Goal: Transaction & Acquisition: Purchase product/service

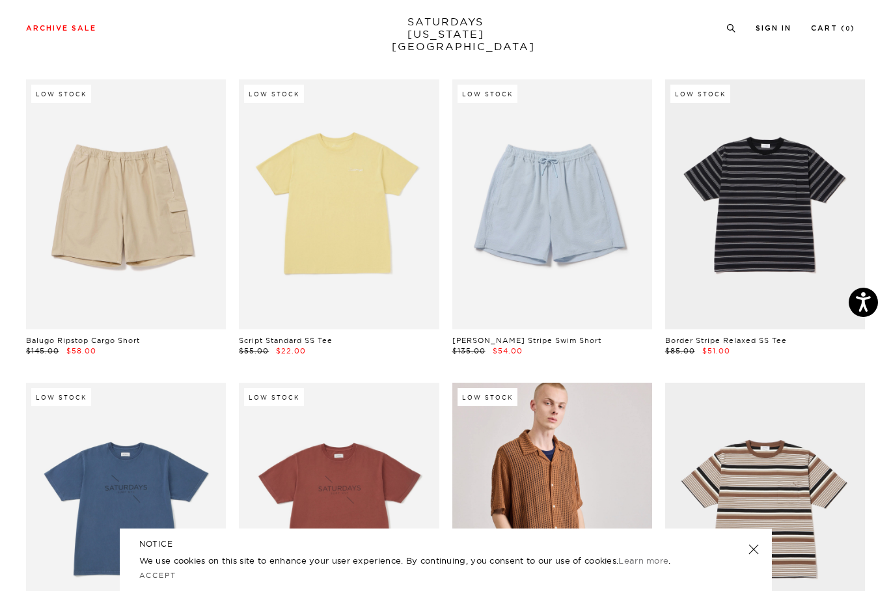
scroll to position [2214, 0]
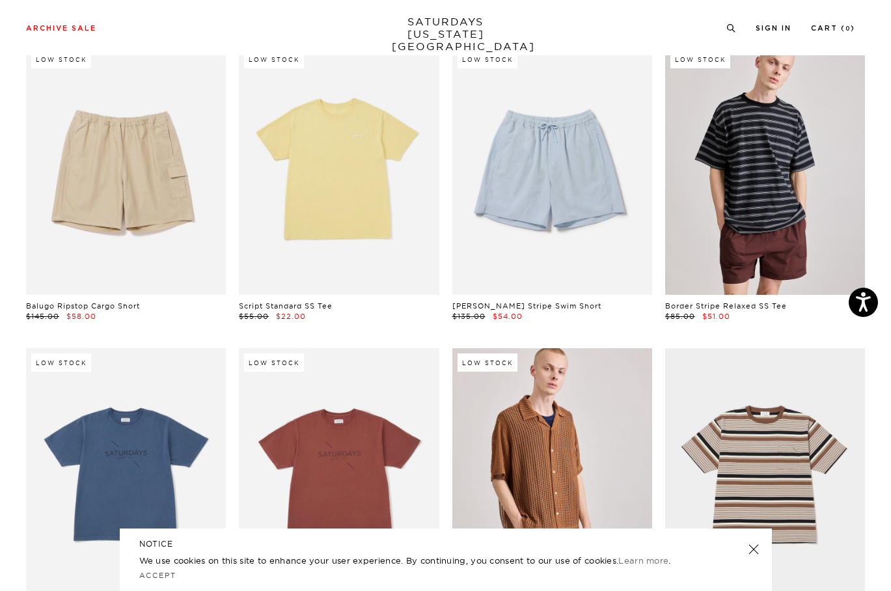
click at [732, 236] on link at bounding box center [765, 170] width 200 height 250
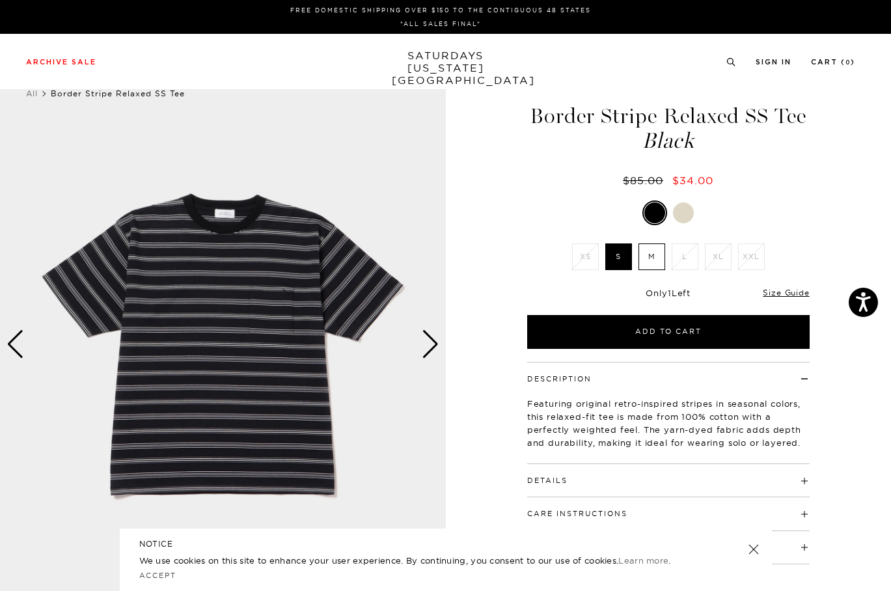
click at [248, 331] on img at bounding box center [223, 344] width 446 height 557
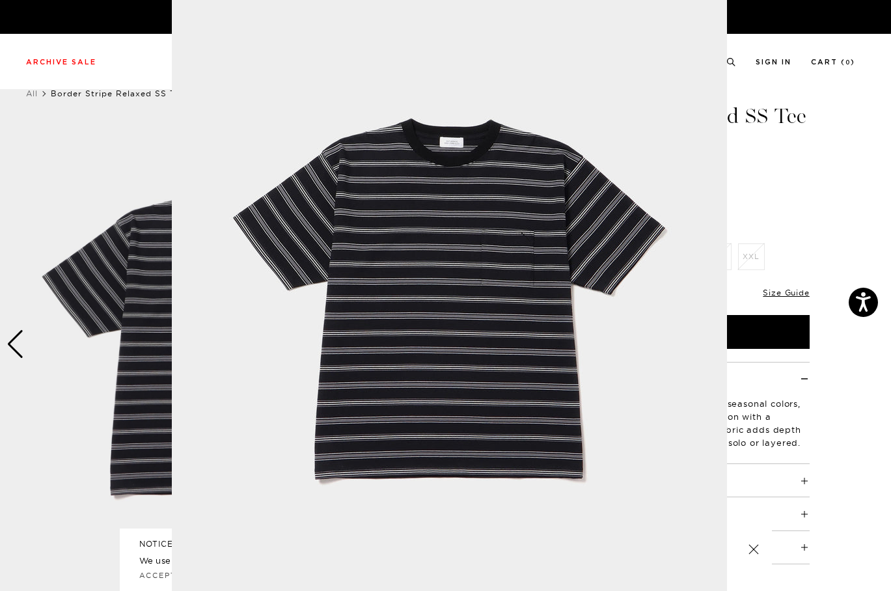
scroll to position [34, 0]
click at [681, 300] on img at bounding box center [449, 299] width 555 height 667
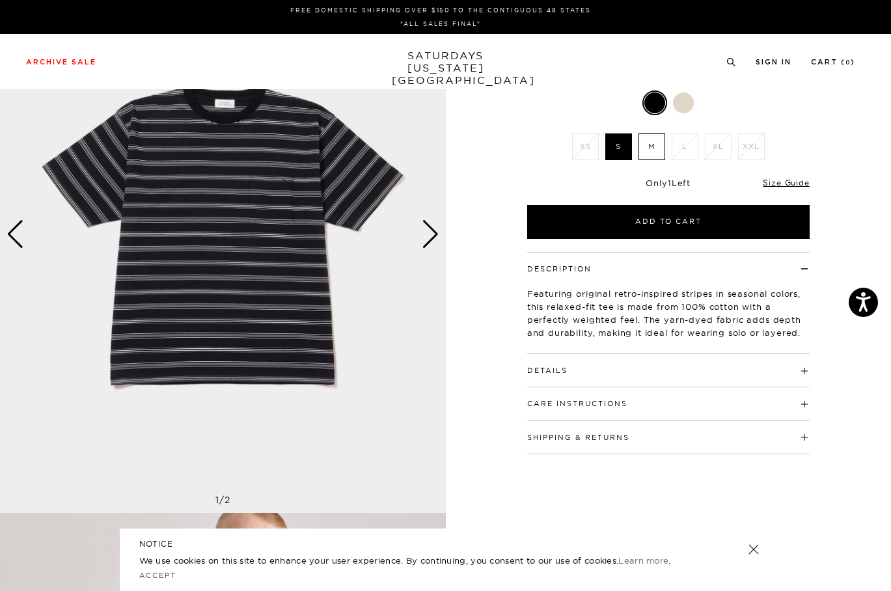
scroll to position [0, 0]
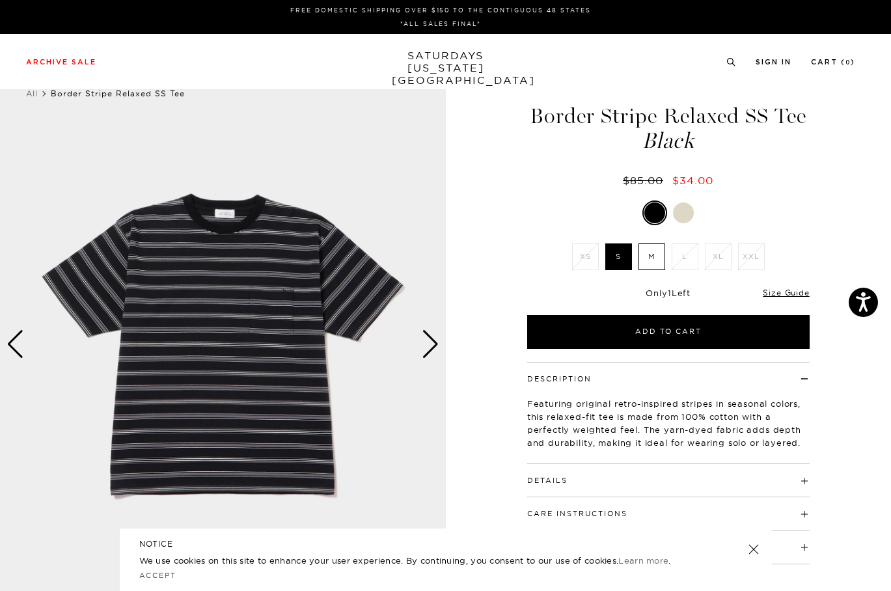
click at [684, 206] on div at bounding box center [683, 212] width 21 height 21
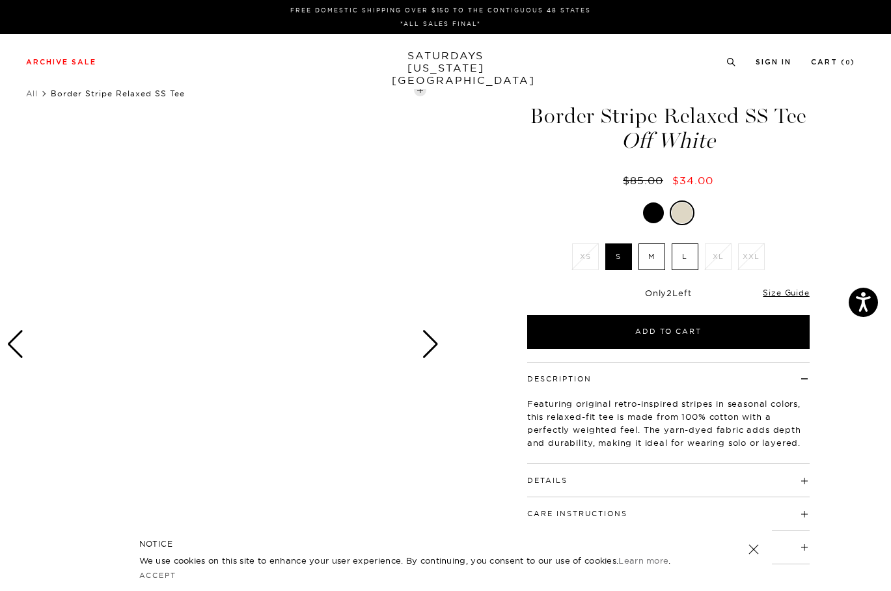
click at [677, 214] on div at bounding box center [682, 212] width 21 height 21
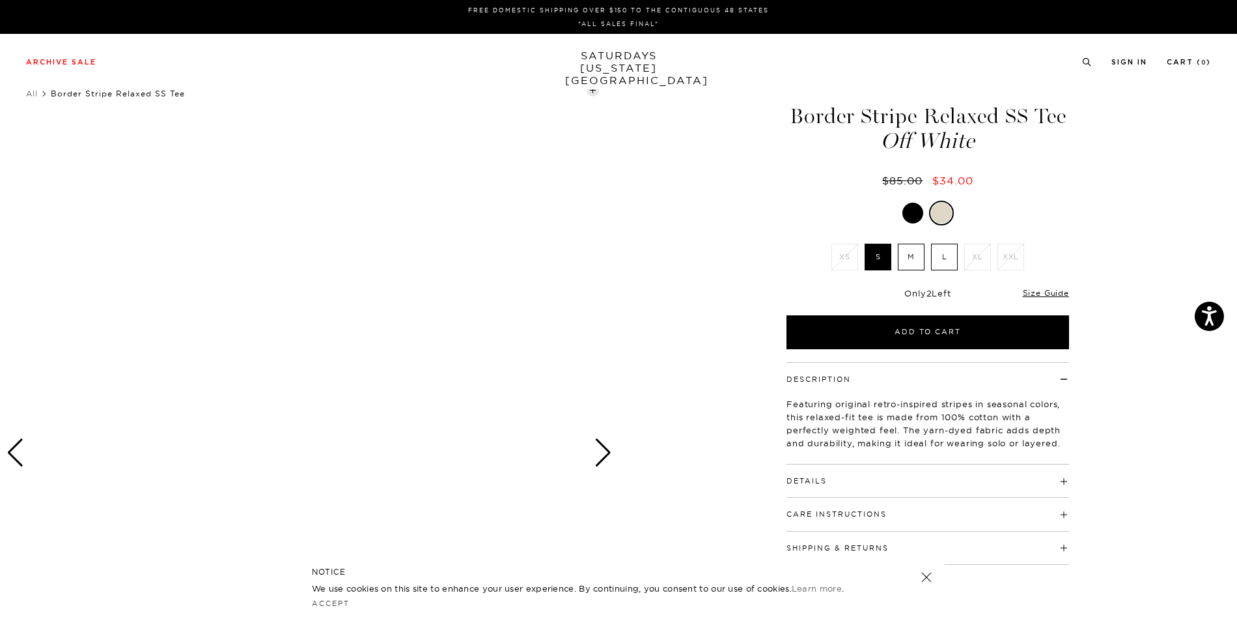
click at [605, 447] on div "Next slide" at bounding box center [603, 452] width 18 height 29
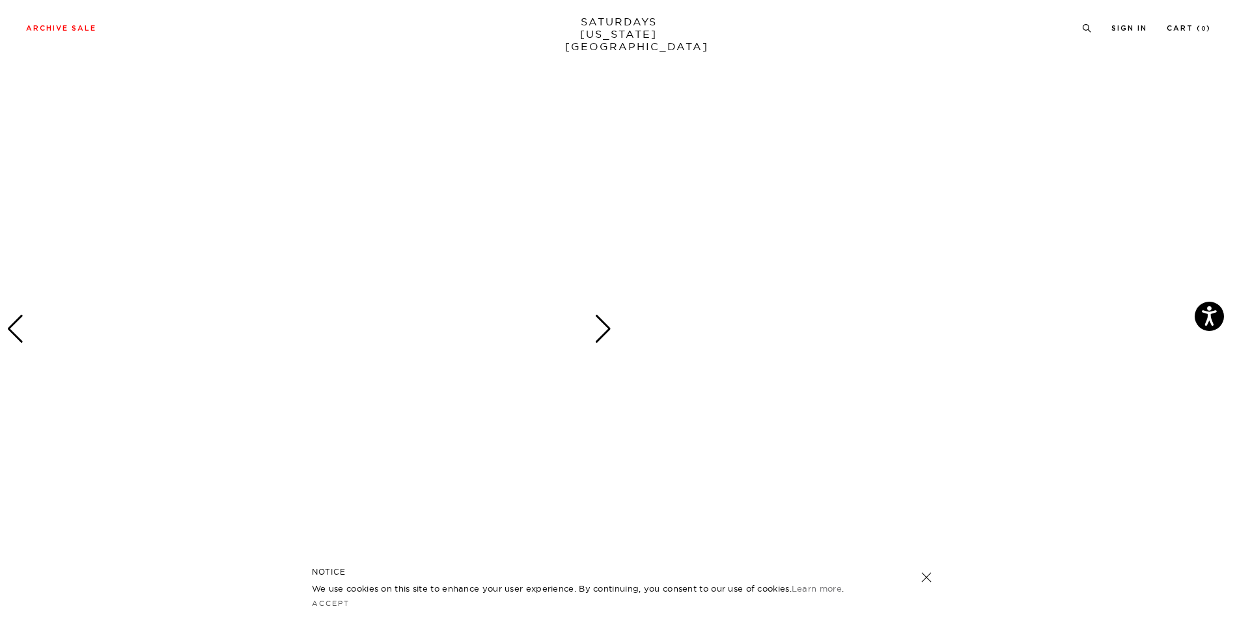
scroll to position [781, 0]
drag, startPoint x: 378, startPoint y: 396, endPoint x: 264, endPoint y: 356, distance: 120.3
drag, startPoint x: 264, startPoint y: 356, endPoint x: 739, endPoint y: 400, distance: 476.7
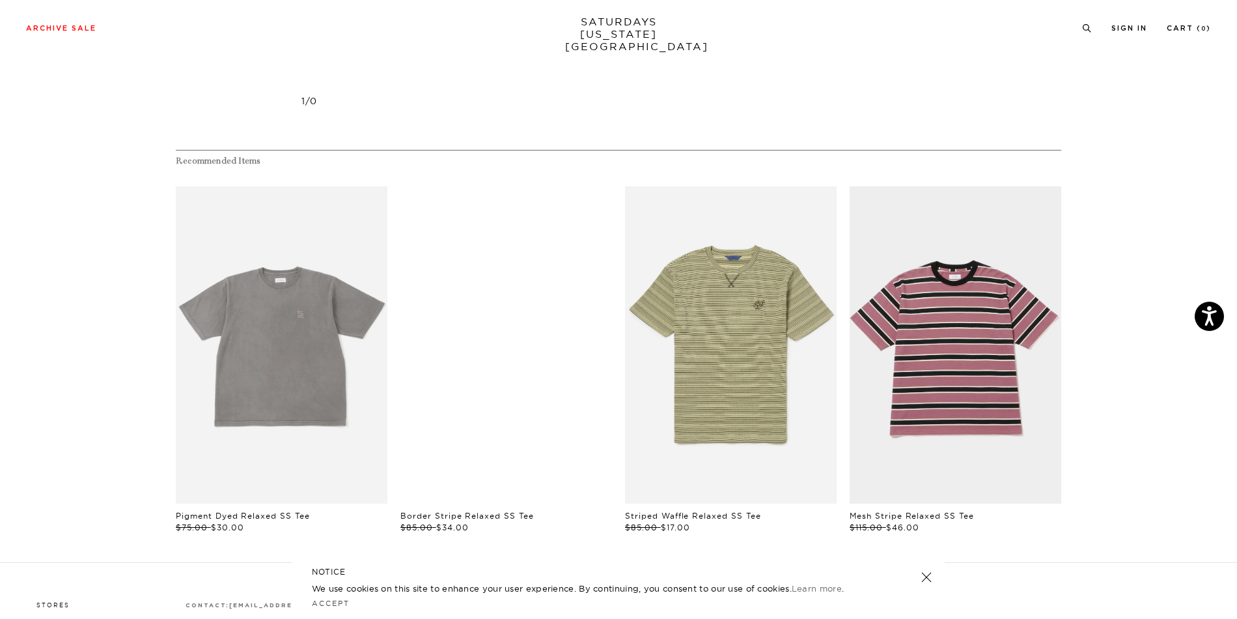
scroll to position [3060, 0]
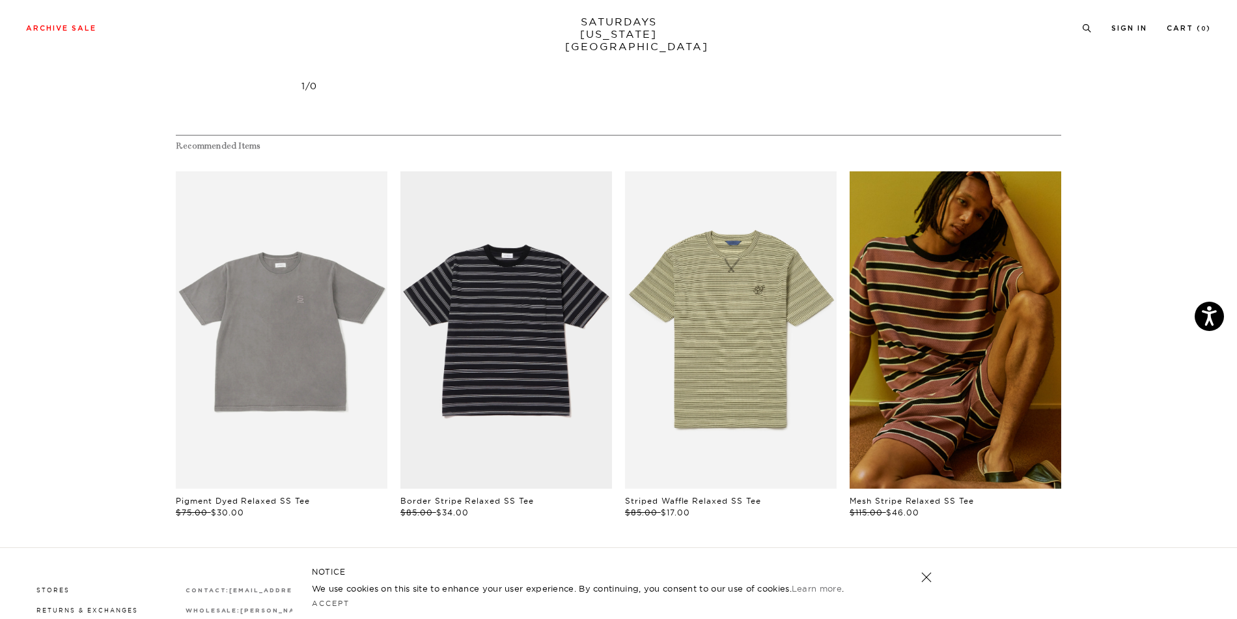
click at [891, 382] on link "files/241030_0815.jpg" at bounding box center [956, 330] width 212 height 318
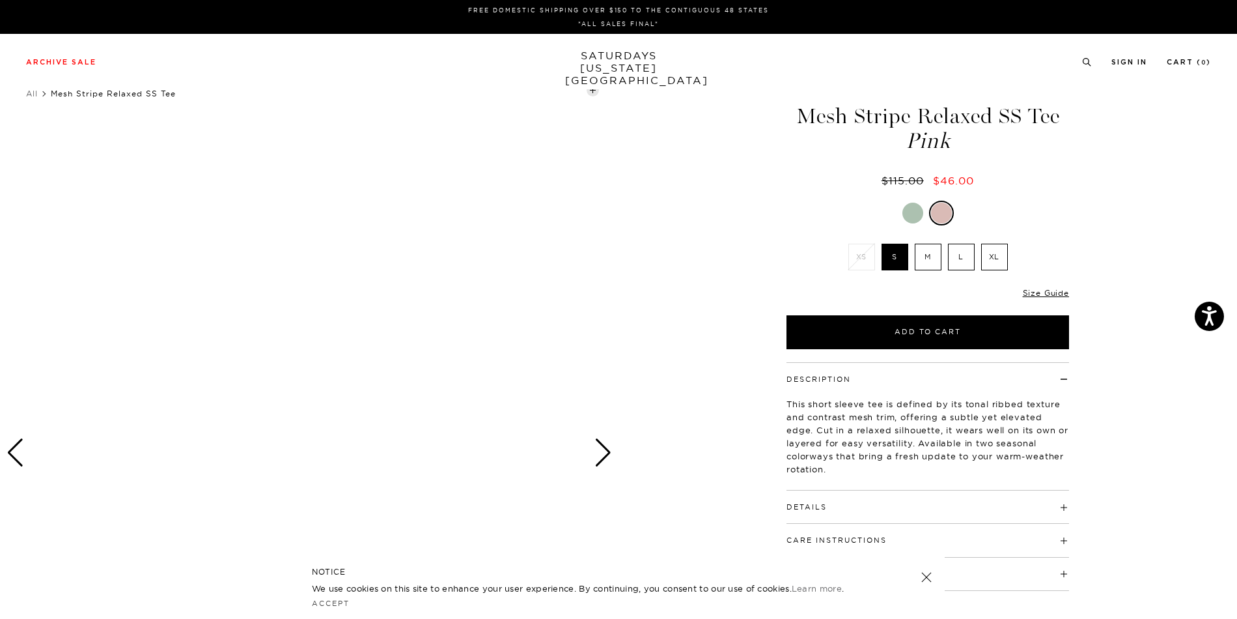
click at [908, 212] on div at bounding box center [912, 212] width 21 height 21
click at [948, 215] on div at bounding box center [942, 212] width 21 height 21
click at [604, 452] on div "Next slide" at bounding box center [603, 452] width 18 height 29
click at [960, 259] on label "L" at bounding box center [961, 257] width 27 height 27
click at [0, 0] on input "L" at bounding box center [0, 0] width 0 height 0
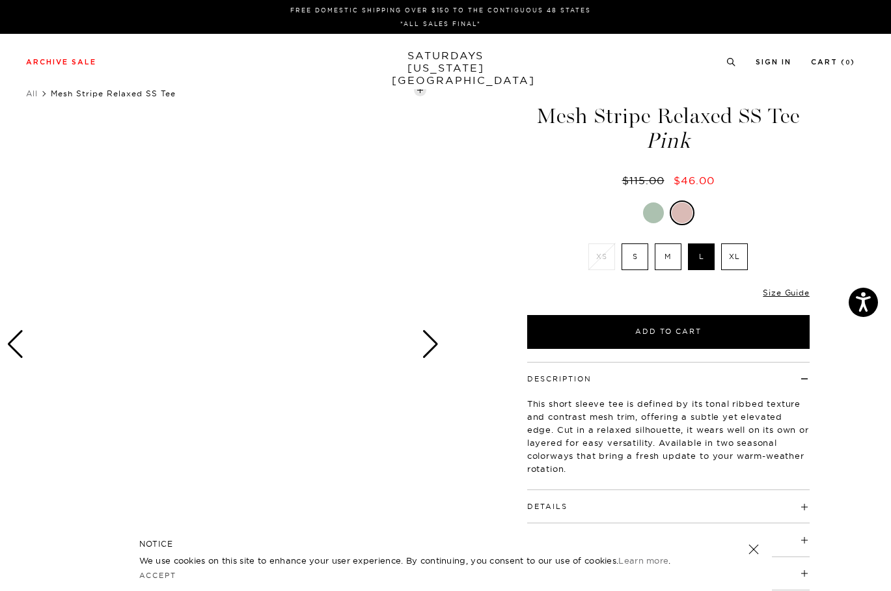
click at [656, 214] on div at bounding box center [653, 212] width 21 height 21
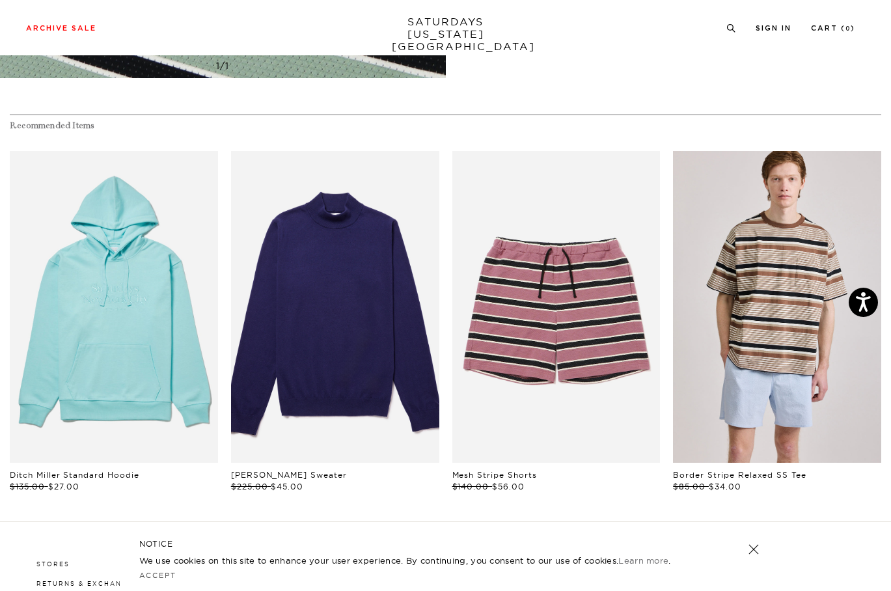
scroll to position [3332, 0]
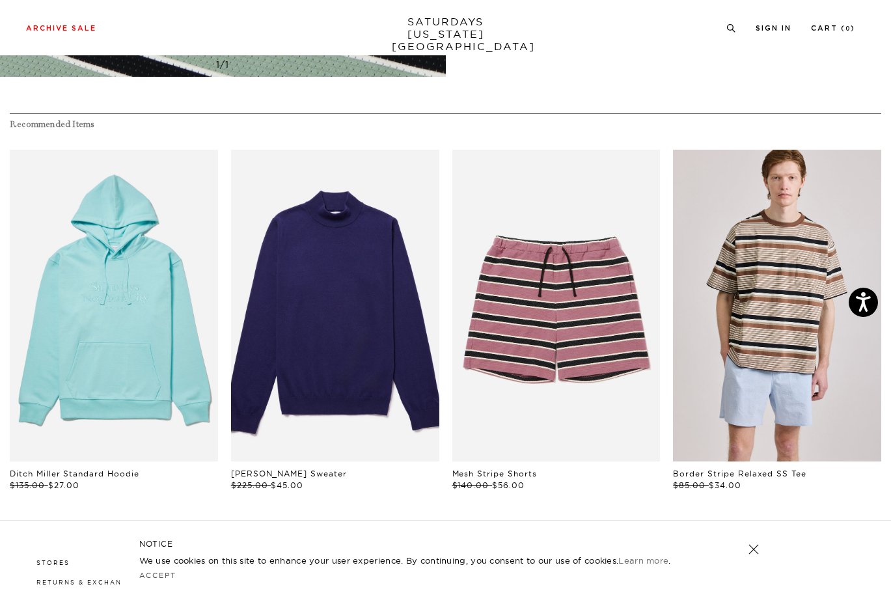
click at [757, 349] on link "files/250308_saturdaysnyc7269.jpg" at bounding box center [777, 306] width 208 height 313
